Goal: Task Accomplishment & Management: Complete application form

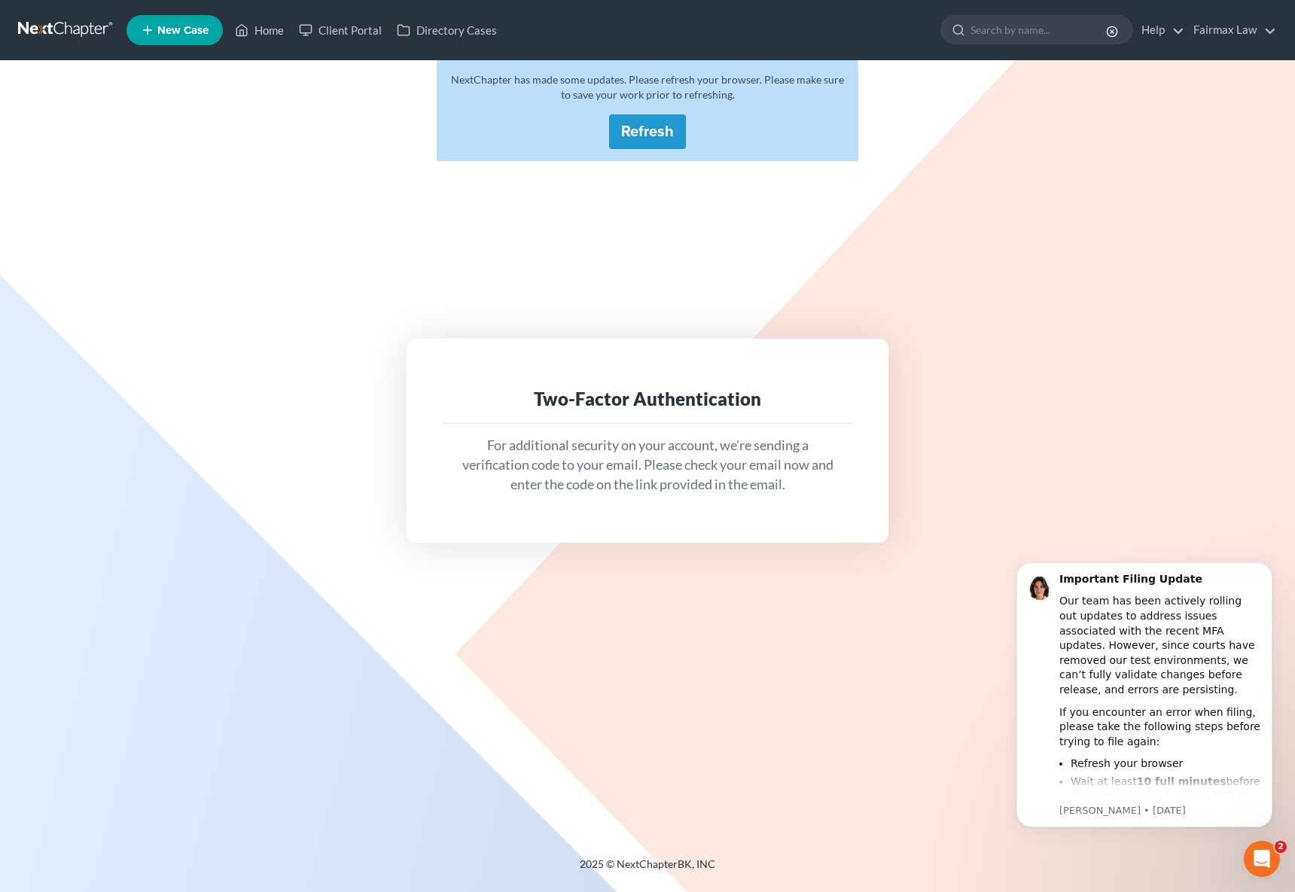
click at [184, 31] on span "New Case" at bounding box center [182, 30] width 51 height 11
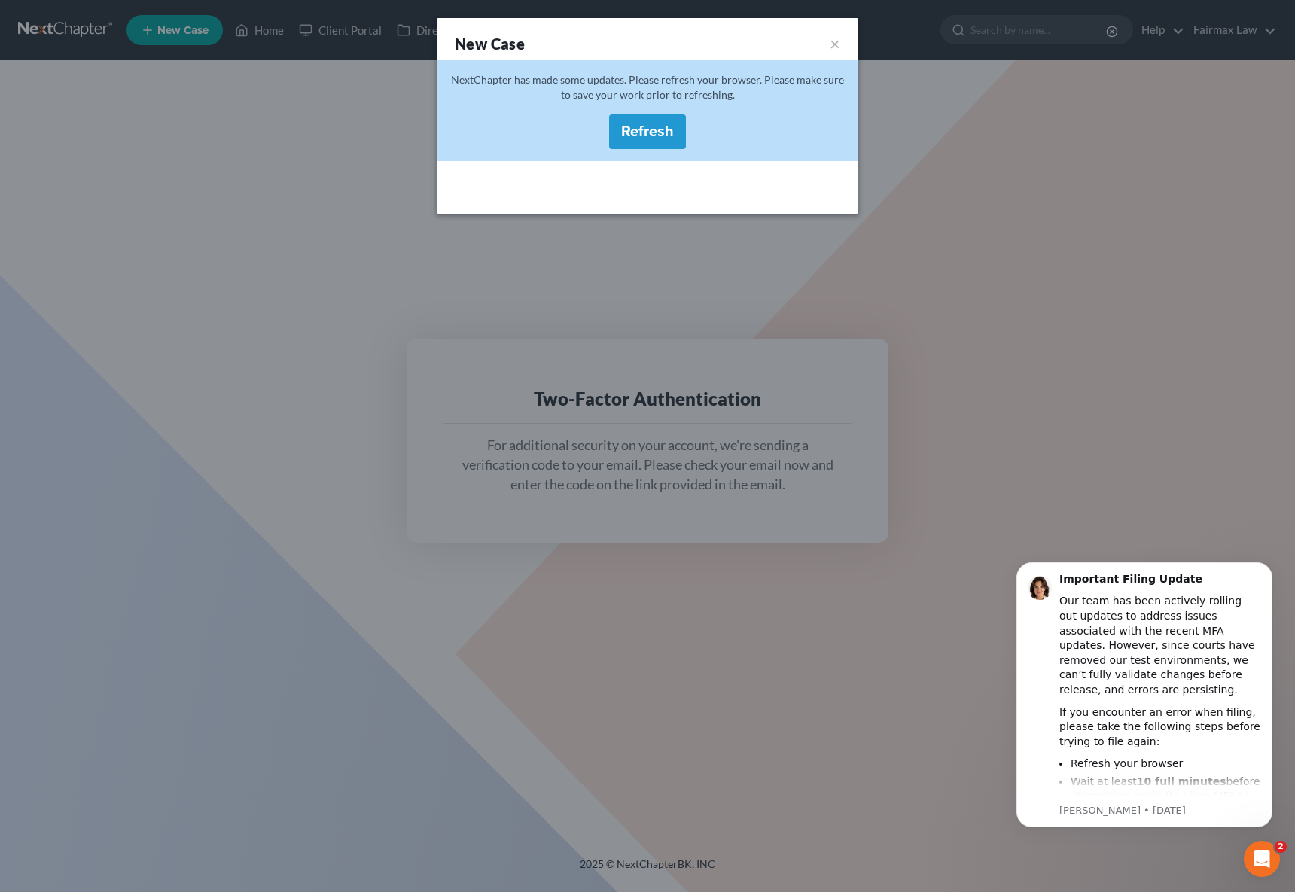
select select "40"
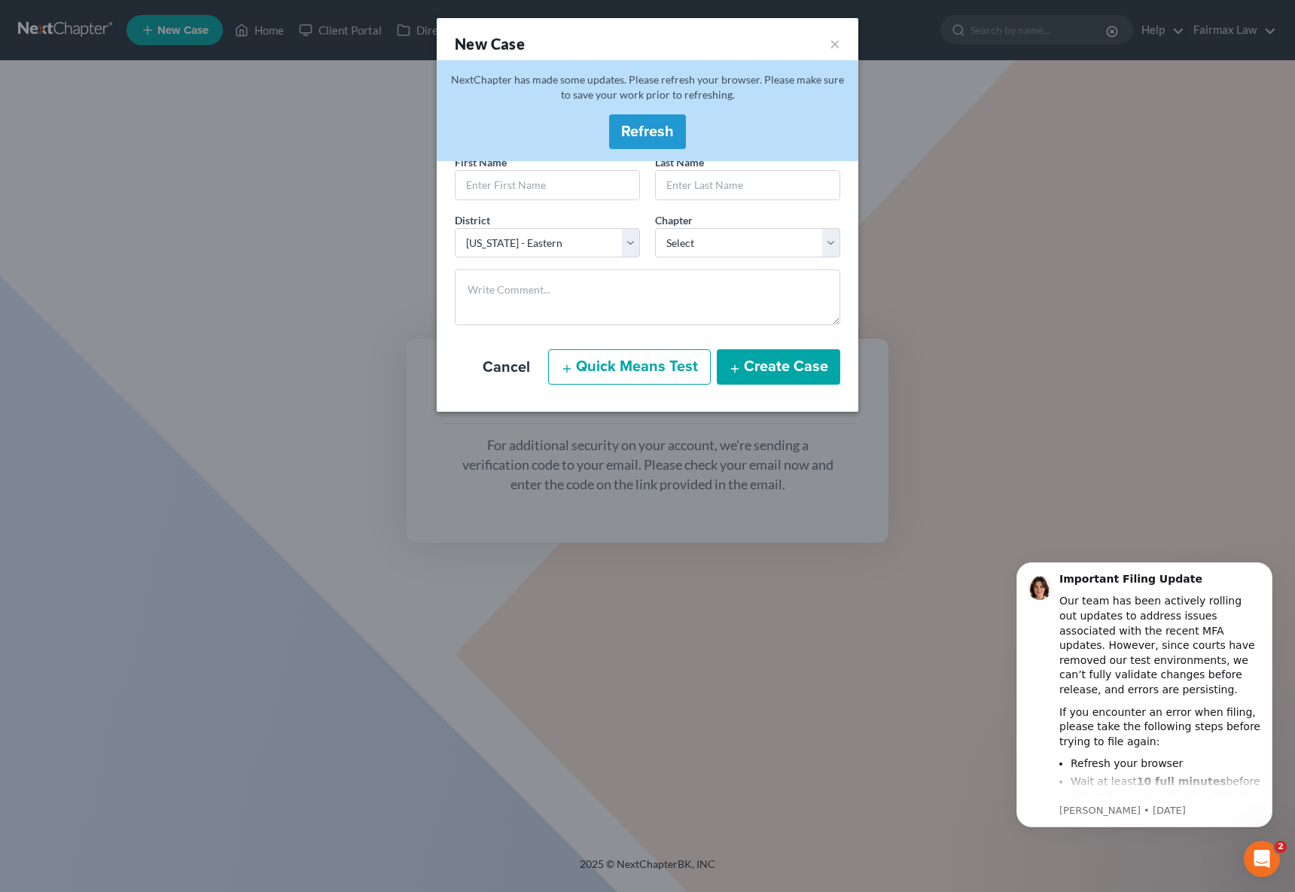
click at [629, 115] on button "Refresh" at bounding box center [647, 131] width 77 height 35
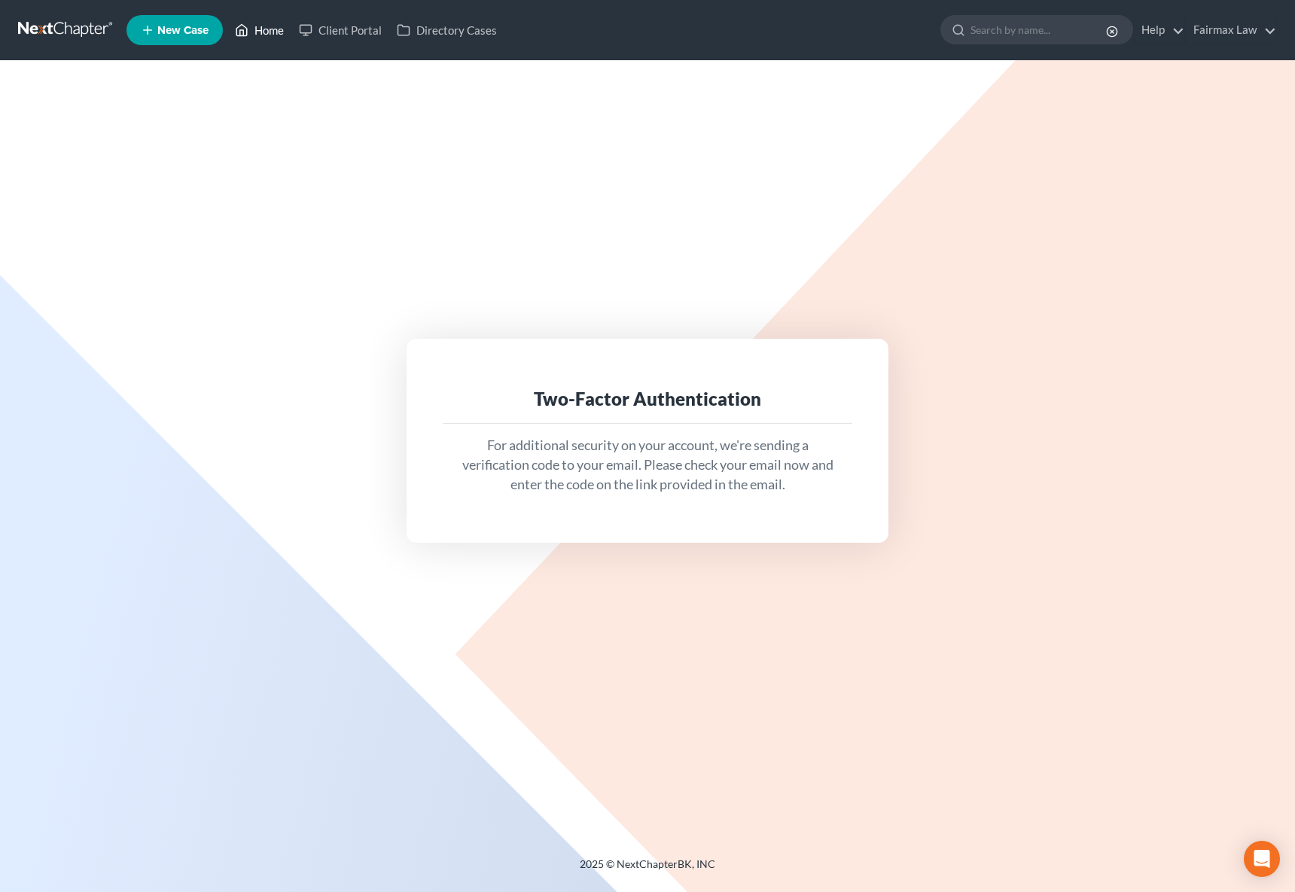
click at [285, 32] on link "Home" at bounding box center [259, 30] width 64 height 27
